Goal: Transaction & Acquisition: Purchase product/service

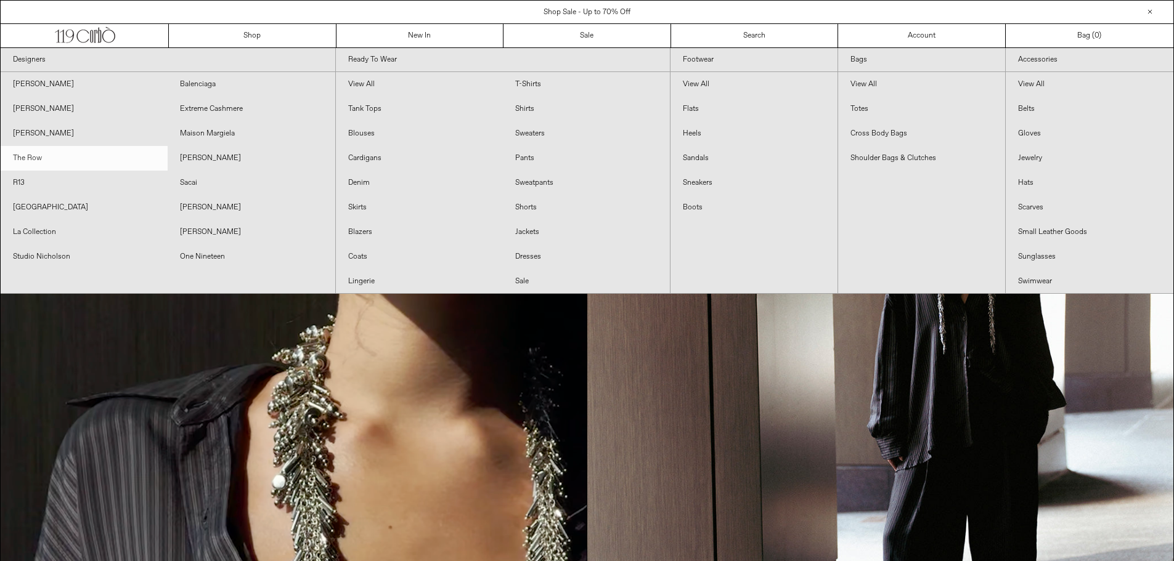
click at [28, 158] on link "The Row" at bounding box center [84, 158] width 167 height 25
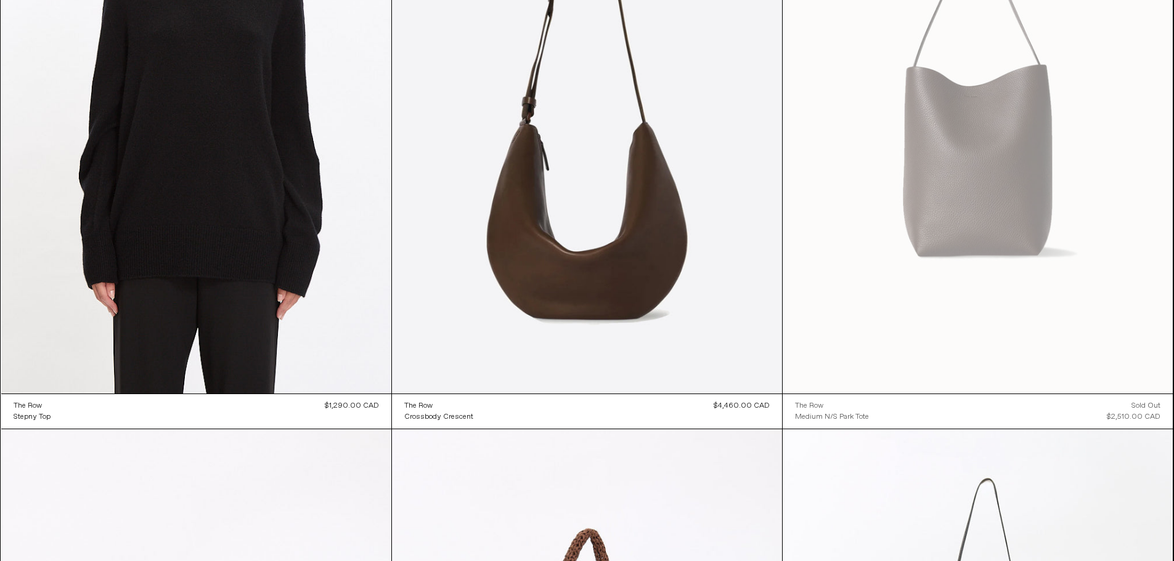
scroll to position [2157, 0]
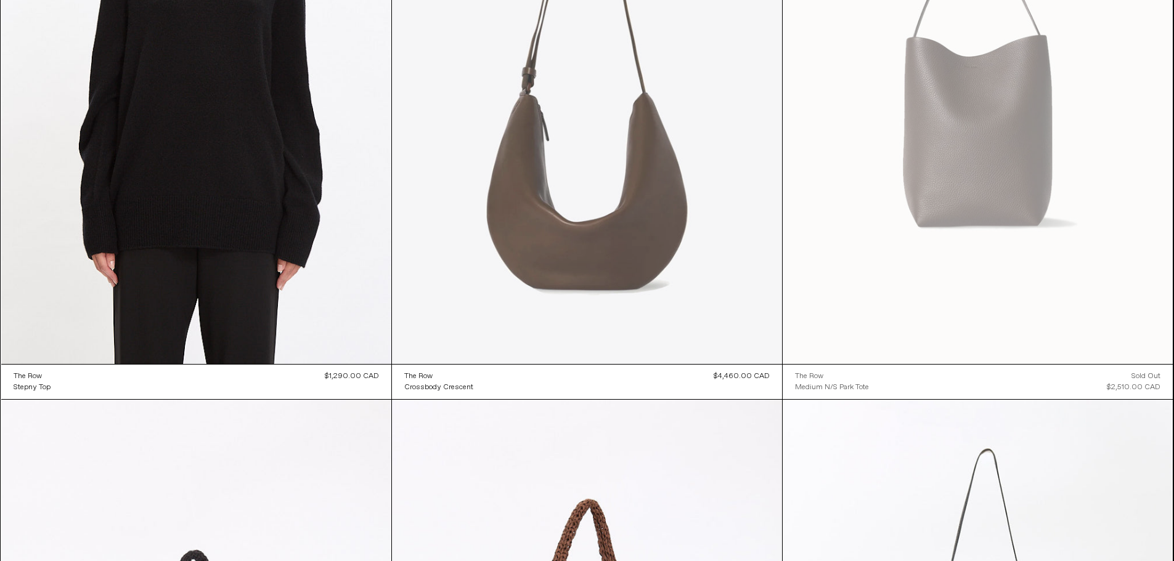
click at [567, 152] on at bounding box center [587, 71] width 390 height 585
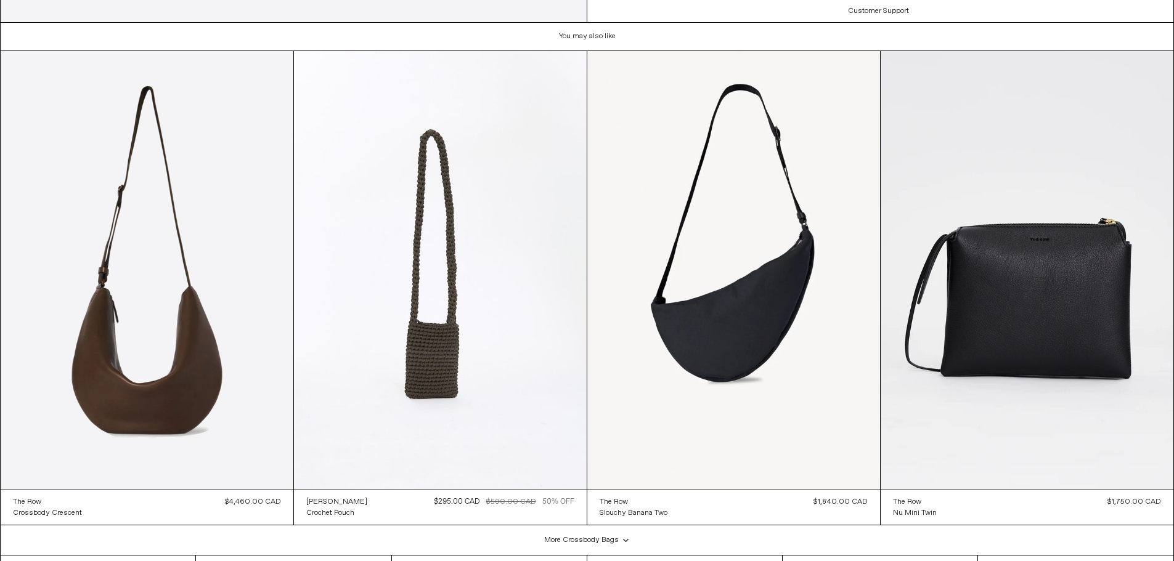
scroll to position [2290, 0]
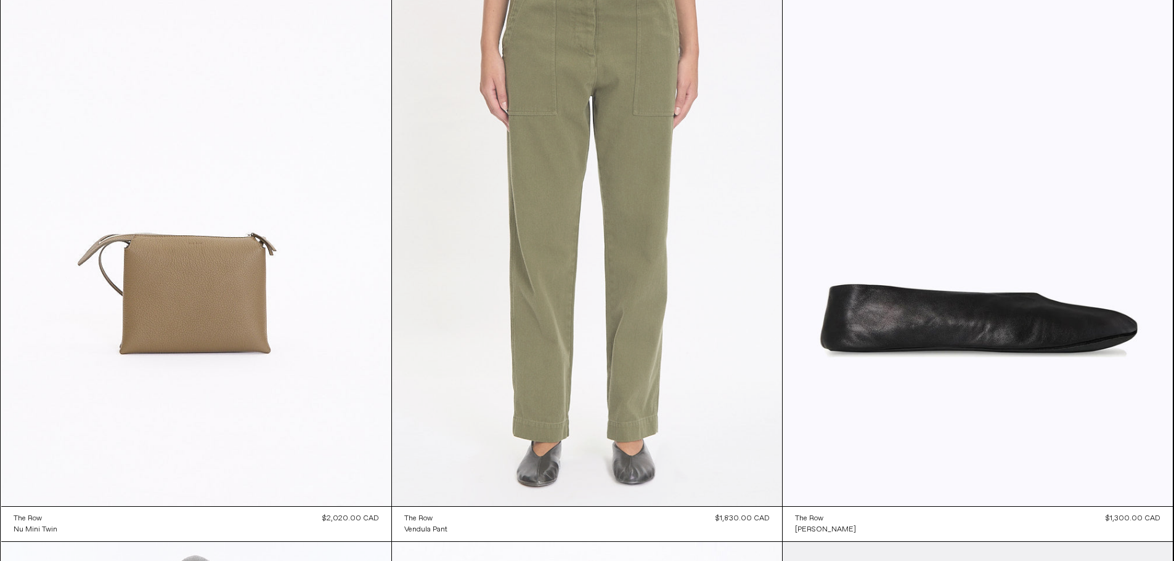
scroll to position [3266, 0]
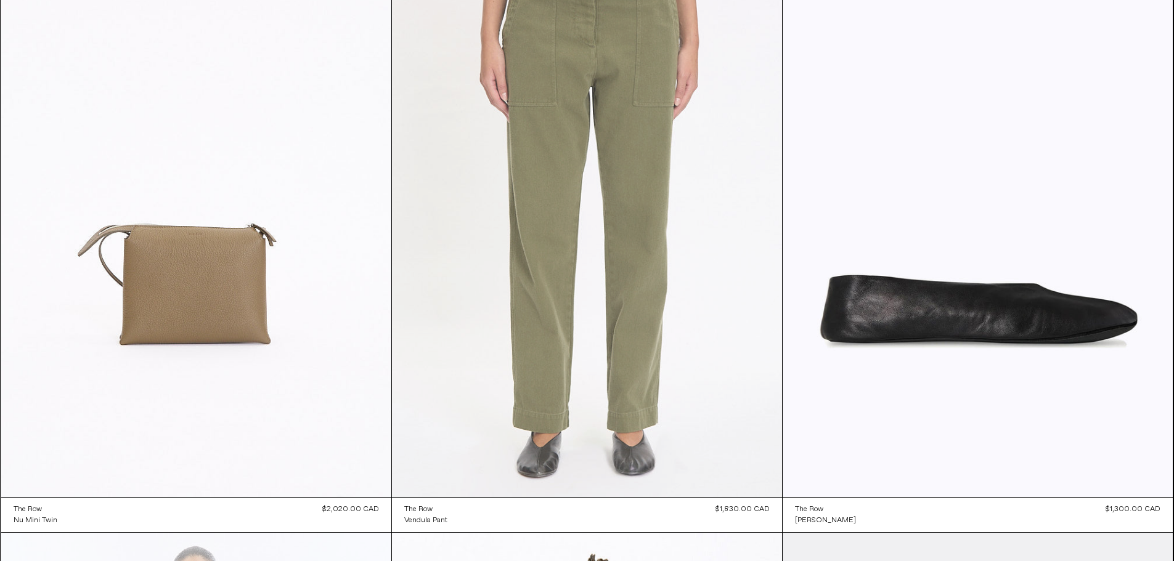
click at [577, 177] on at bounding box center [587, 204] width 390 height 585
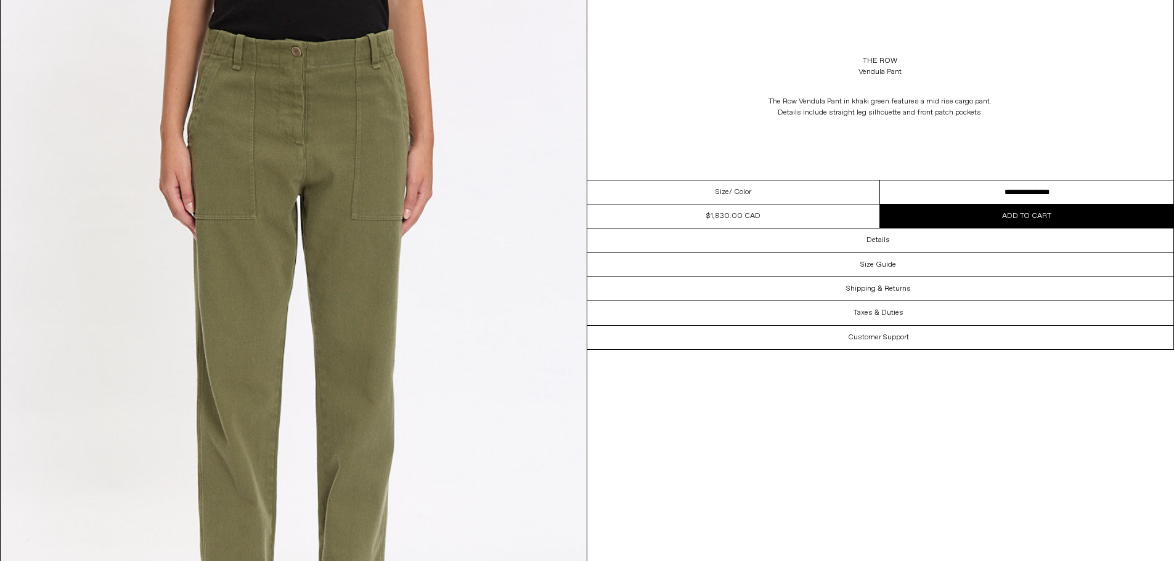
scroll to position [123, 0]
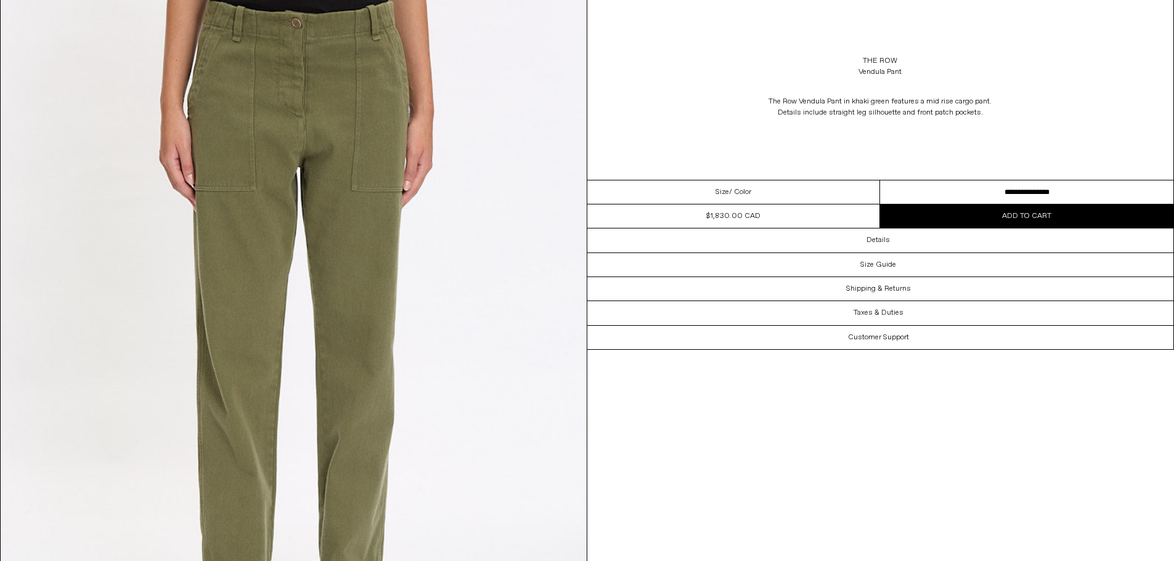
drag, startPoint x: 1081, startPoint y: 189, endPoint x: 1074, endPoint y: 185, distance: 7.4
click at [1081, 189] on select "**********" at bounding box center [1026, 193] width 293 height 24
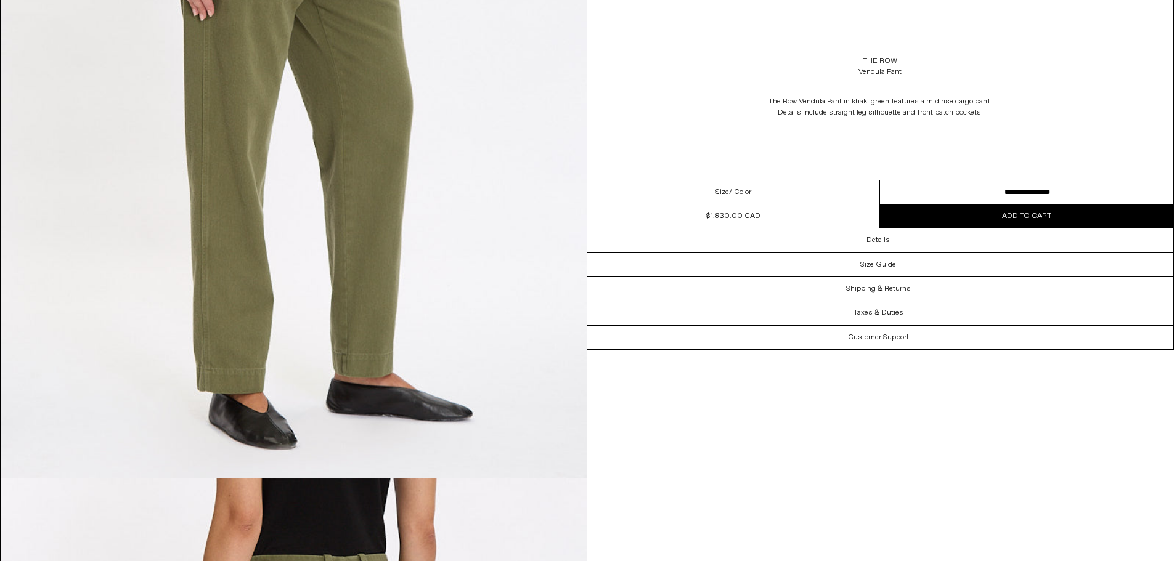
scroll to position [1109, 0]
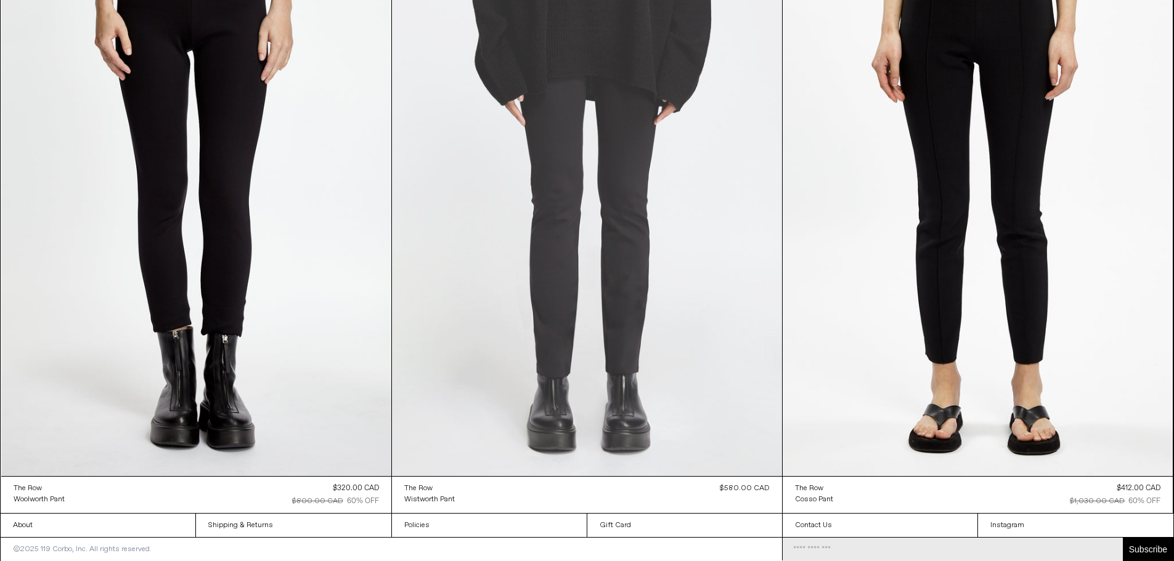
scroll to position [20068, 0]
